Goal: Task Accomplishment & Management: Manage account settings

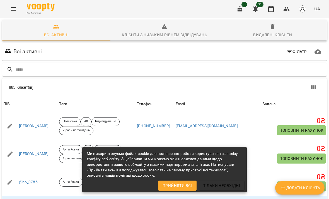
click at [59, 65] on input "text" at bounding box center [170, 69] width 309 height 9
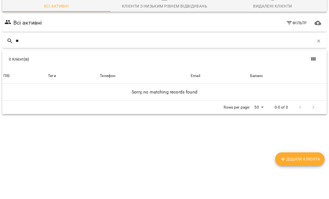
type input "*"
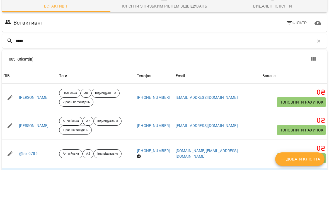
type input "*****"
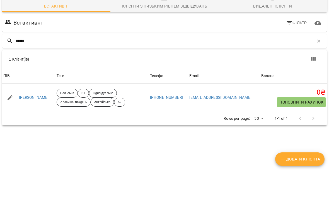
scroll to position [25, 0]
click at [30, 124] on link "[PERSON_NAME]" at bounding box center [34, 127] width 30 height 6
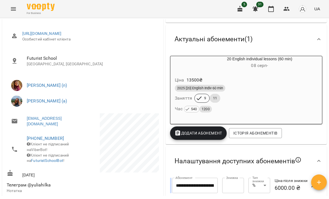
scroll to position [63, 0]
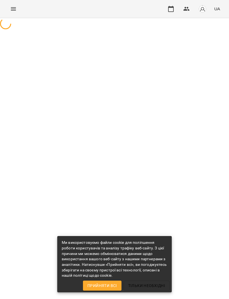
click at [13, 9] on icon "Menu" at bounding box center [13, 9] width 7 height 7
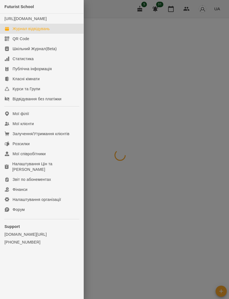
click at [16, 10] on div "Futurist School" at bounding box center [41, 7] width 83 height 14
click at [14, 7] on span "Futurist School" at bounding box center [19, 6] width 30 height 4
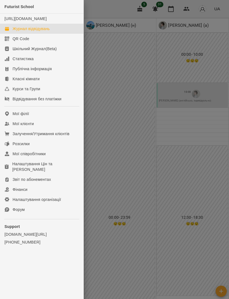
click at [16, 7] on span "Futurist School" at bounding box center [19, 6] width 30 height 4
click at [15, 126] on link "Мої клієнти" at bounding box center [41, 124] width 83 height 10
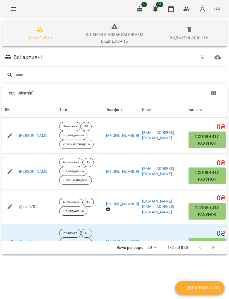
click at [22, 71] on input "text" at bounding box center [120, 75] width 209 height 9
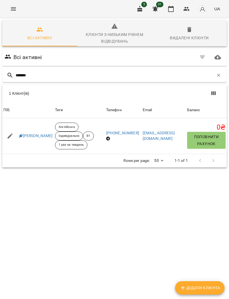
type input "********"
click at [30, 139] on link "Кірієнко Сергій" at bounding box center [36, 136] width 34 height 6
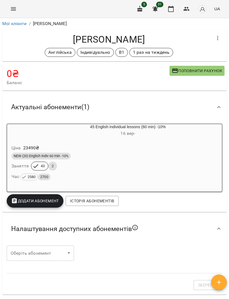
click at [16, 8] on icon "Menu" at bounding box center [13, 9] width 7 height 7
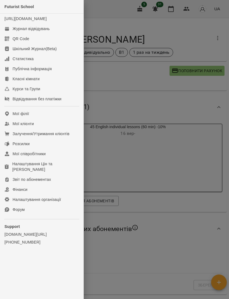
click at [17, 127] on div "Мої клієнти" at bounding box center [23, 124] width 21 height 6
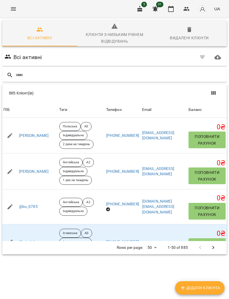
click at [105, 75] on input "text" at bounding box center [120, 75] width 209 height 9
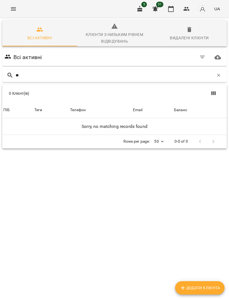
type input "*"
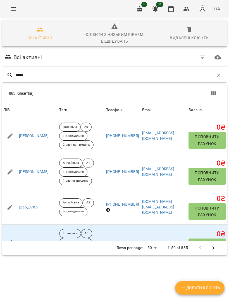
type input "*****"
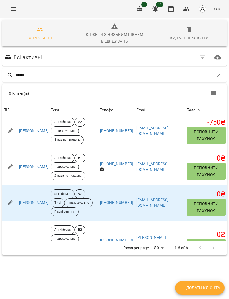
scroll to position [41, 0]
click at [45, 132] on link "Дарʼя Бєловоленко" at bounding box center [34, 131] width 30 height 6
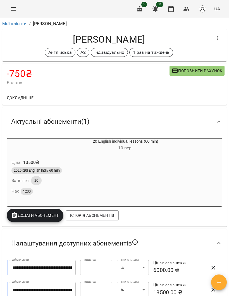
click at [11, 10] on icon "Menu" at bounding box center [13, 9] width 7 height 7
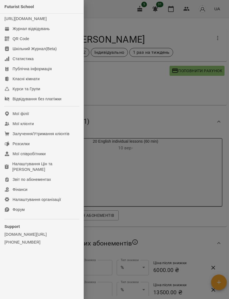
click at [23, 32] on div "Журнал відвідувань" at bounding box center [31, 29] width 37 height 6
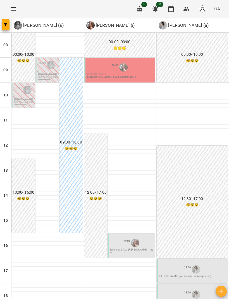
scroll to position [86, 0]
click at [174, 289] on div "18:00" at bounding box center [192, 294] width 67 height 11
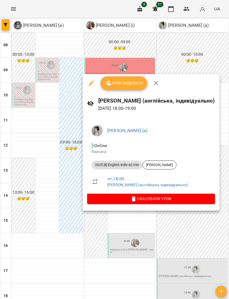
click at [180, 235] on div at bounding box center [114, 149] width 229 height 299
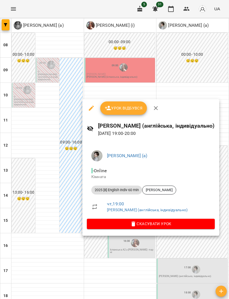
click at [200, 63] on div at bounding box center [114, 149] width 229 height 299
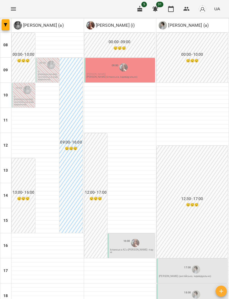
click at [6, 23] on button "button" at bounding box center [6, 24] width 8 height 11
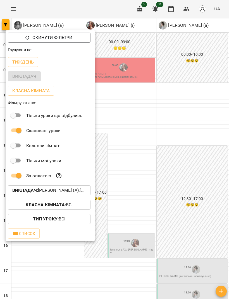
click at [154, 124] on div at bounding box center [114, 149] width 229 height 299
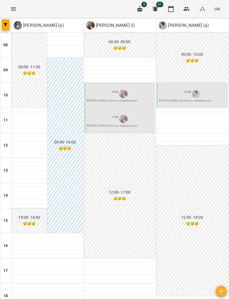
click at [144, 95] on div "10:00" at bounding box center [119, 94] width 67 height 11
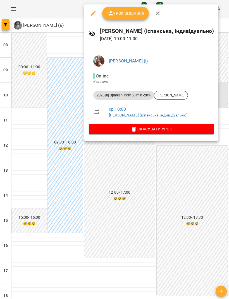
click at [93, 13] on icon "button" at bounding box center [93, 13] width 5 height 5
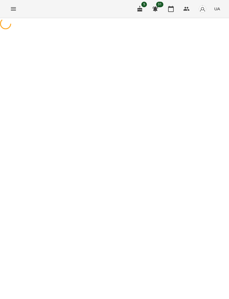
select select "**********"
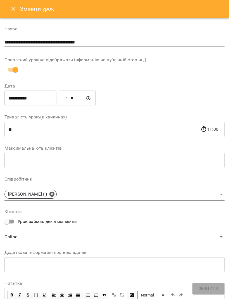
click at [14, 6] on icon "Close" at bounding box center [13, 9] width 7 height 7
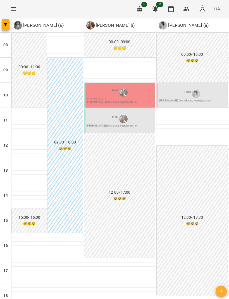
click at [11, 7] on icon "Menu" at bounding box center [13, 9] width 7 height 7
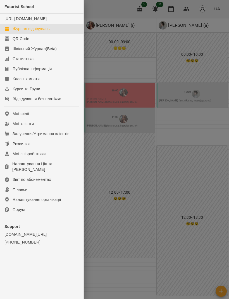
click at [119, 13] on div at bounding box center [114, 149] width 229 height 299
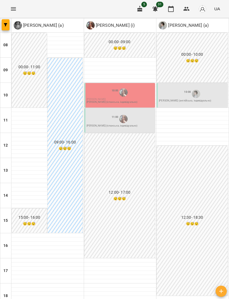
click at [7, 26] on icon "button" at bounding box center [5, 24] width 3 height 3
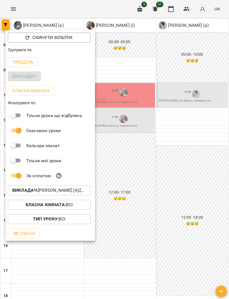
click at [49, 92] on p "Класна кімната" at bounding box center [30, 91] width 37 height 7
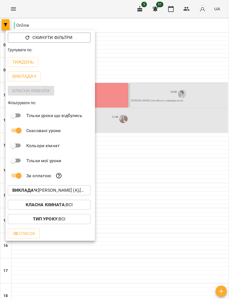
click at [184, 182] on div at bounding box center [114, 149] width 229 height 299
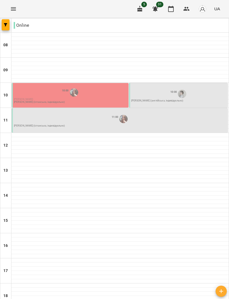
click at [3, 24] on span "button" at bounding box center [6, 24] width 8 height 3
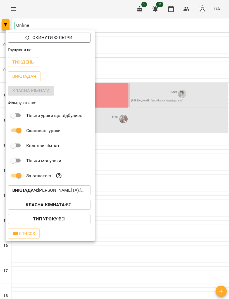
click at [31, 76] on p "Викладач" at bounding box center [24, 76] width 24 height 7
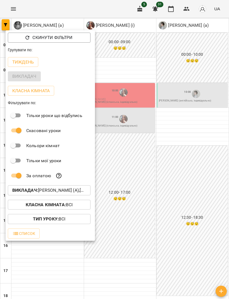
click at [210, 127] on div at bounding box center [114, 149] width 229 height 299
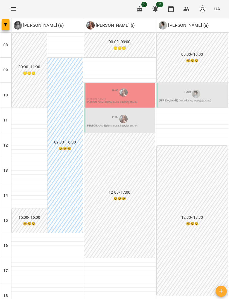
click at [165, 90] on div "10:00" at bounding box center [192, 94] width 67 height 11
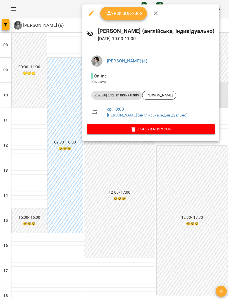
click at [88, 16] on icon "button" at bounding box center [91, 13] width 7 height 7
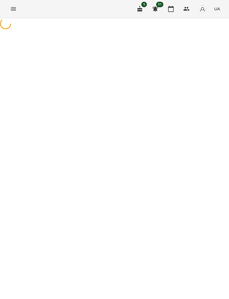
select select "**********"
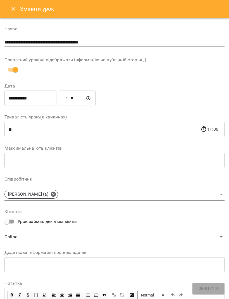
click at [13, 8] on icon "Close" at bounding box center [13, 9] width 7 height 7
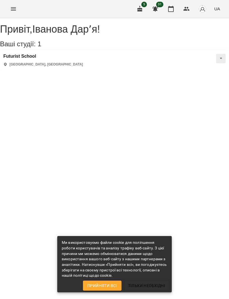
click at [36, 58] on div "[GEOGRAPHIC_DATA] [GEOGRAPHIC_DATA], [GEOGRAPHIC_DATA]" at bounding box center [114, 60] width 229 height 20
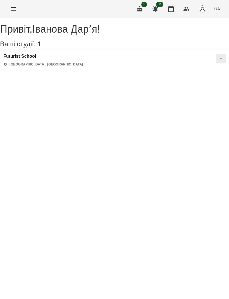
click at [39, 59] on h3 "Futurist School" at bounding box center [42, 56] width 79 height 5
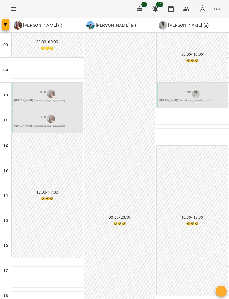
click at [9, 7] on button "Menu" at bounding box center [13, 8] width 13 height 13
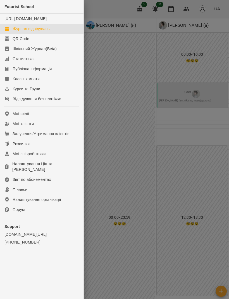
click at [13, 32] on div "Журнал відвідувань" at bounding box center [31, 29] width 37 height 6
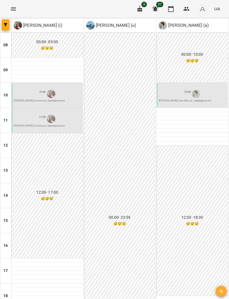
click at [7, 22] on button "button" at bounding box center [6, 24] width 8 height 11
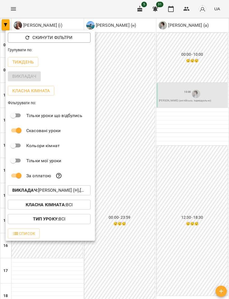
click at [71, 190] on p "Викладач : Берковець Дарина Володимирівна (н),Коваленко Тетяна (а),Михайлик Аль…" at bounding box center [49, 190] width 74 height 7
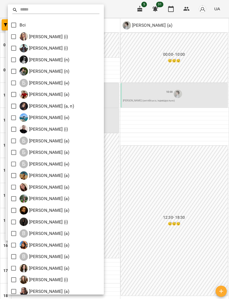
click at [49, 9] on input "text" at bounding box center [59, 10] width 79 height 8
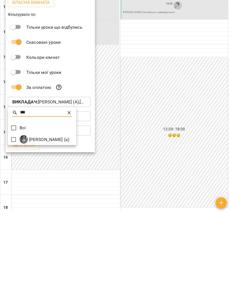
type input "***"
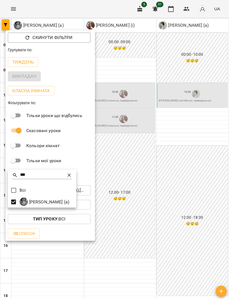
click at [214, 120] on div at bounding box center [114, 149] width 229 height 299
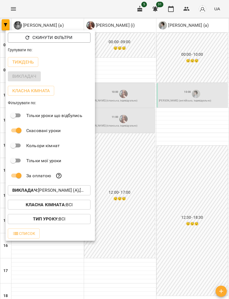
click at [189, 155] on div at bounding box center [114, 149] width 229 height 299
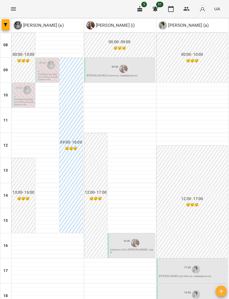
click at [45, 73] on p "Юлія Гомзяк (англійська, індивідуально)" at bounding box center [48, 77] width 20 height 8
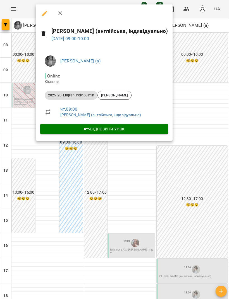
click at [203, 104] on div at bounding box center [114, 149] width 229 height 299
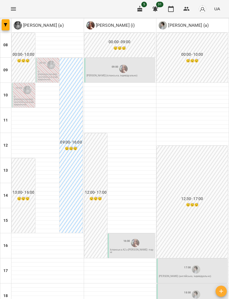
click at [28, 92] on img "Гомзяк Юлія Максимівна (а)" at bounding box center [27, 90] width 8 height 8
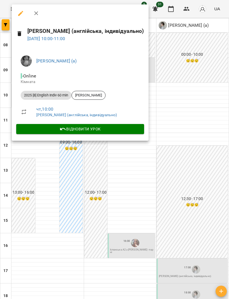
click at [49, 181] on div at bounding box center [114, 149] width 229 height 299
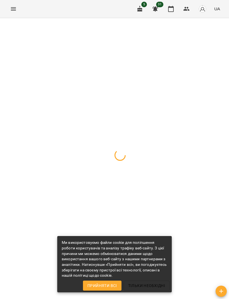
click at [109, 283] on span "Прийняти всі" at bounding box center [102, 286] width 30 height 7
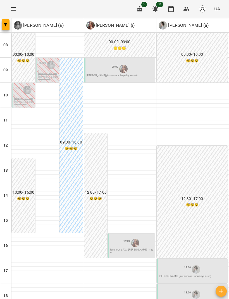
click at [23, 95] on div at bounding box center [27, 90] width 11 height 11
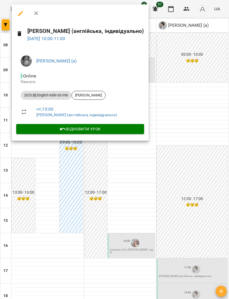
click at [178, 113] on div at bounding box center [114, 149] width 229 height 299
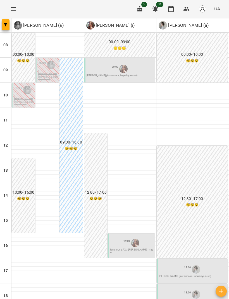
click at [49, 71] on p "0" at bounding box center [48, 72] width 20 height 3
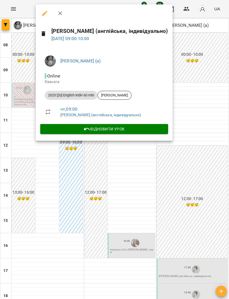
click at [44, 11] on icon "button" at bounding box center [44, 13] width 7 height 7
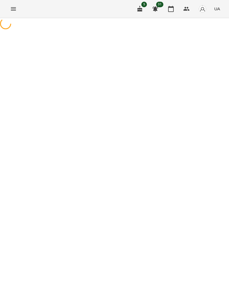
select select "**********"
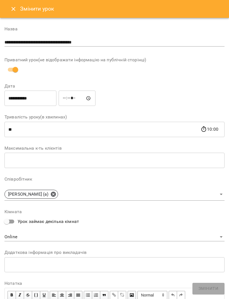
click at [15, 6] on icon "Close" at bounding box center [13, 9] width 7 height 7
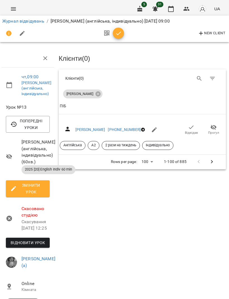
scroll to position [0, 1]
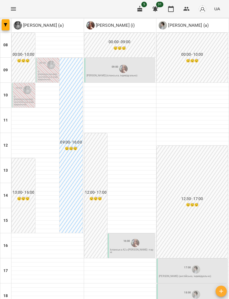
click at [142, 67] on div "09:00" at bounding box center [119, 69] width 67 height 11
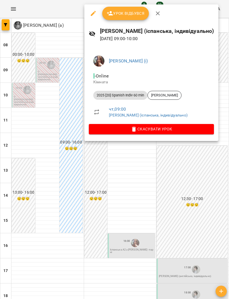
click at [90, 14] on icon "button" at bounding box center [93, 13] width 7 height 7
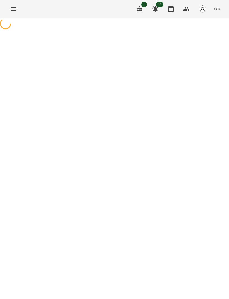
select select "**********"
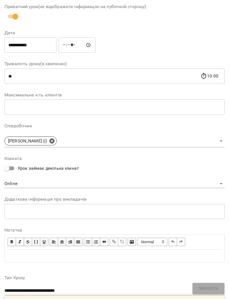
scroll to position [52, 0]
